Goal: Navigation & Orientation: Find specific page/section

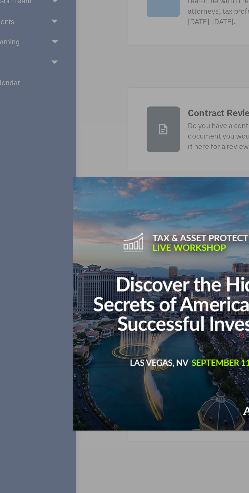
scroll to position [1, 0]
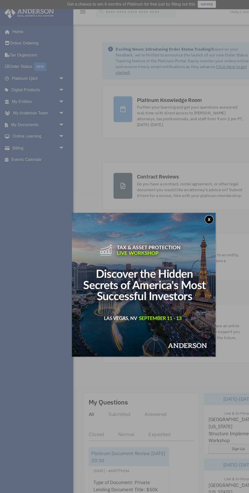
click at [181, 190] on button "x" at bounding box center [181, 190] width 8 height 8
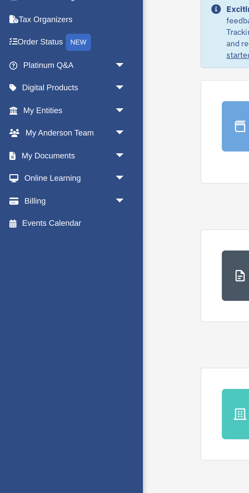
scroll to position [1, 0]
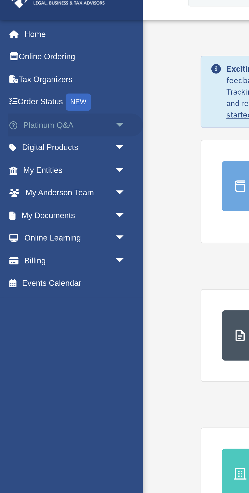
click at [52, 66] on span "arrow_drop_down" at bounding box center [56, 68] width 10 height 10
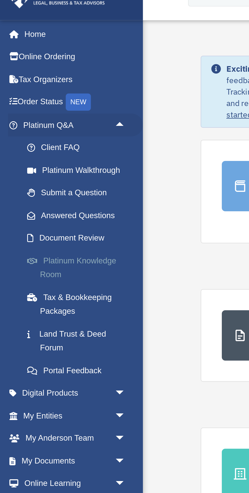
click at [30, 130] on link "Platinum Knowledge Room" at bounding box center [35, 131] width 56 height 16
